Goal: Contribute content: Add original content to the website for others to see

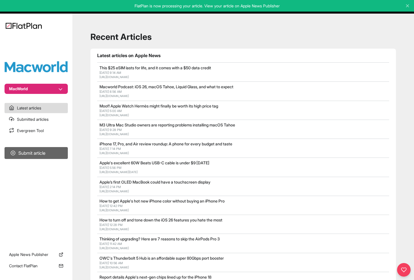
click at [36, 155] on button "Submit article" at bounding box center [36, 153] width 63 height 12
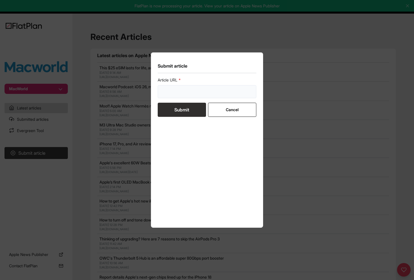
click at [198, 87] on input "url" at bounding box center [207, 91] width 99 height 13
paste input "[URL][DOMAIN_NAME]"
type input "[URL][DOMAIN_NAME]"
click at [186, 109] on button "Submit" at bounding box center [182, 110] width 48 height 14
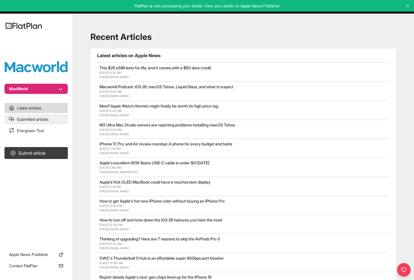
click at [36, 120] on link "Submitted articles" at bounding box center [36, 119] width 63 height 10
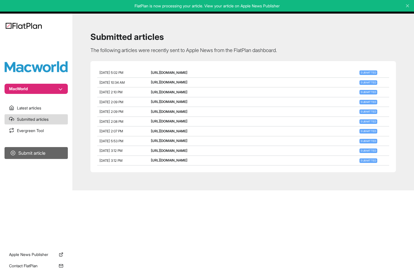
click at [30, 153] on button "Submit article" at bounding box center [36, 153] width 63 height 12
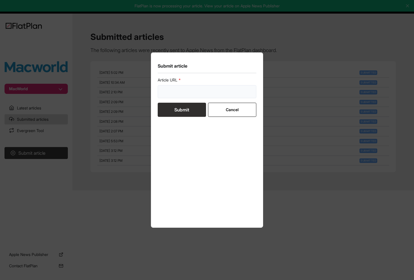
click at [188, 93] on input "url" at bounding box center [207, 91] width 99 height 13
paste input "[URL][DOMAIN_NAME]"
type input "[URL][DOMAIN_NAME]"
click at [186, 112] on button "Submit" at bounding box center [182, 110] width 48 height 14
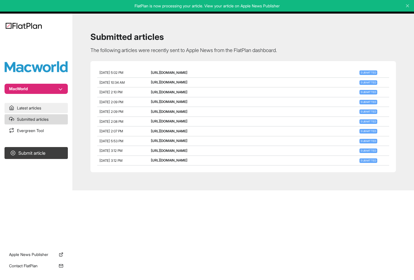
click at [36, 107] on link "Latest articles" at bounding box center [36, 108] width 63 height 10
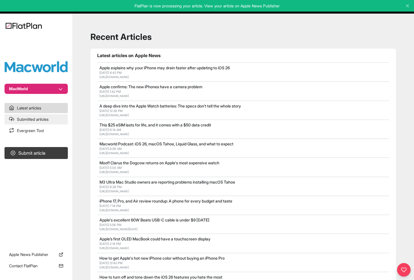
click at [41, 119] on link "Submitted articles" at bounding box center [36, 119] width 63 height 10
